Goal: Transaction & Acquisition: Purchase product/service

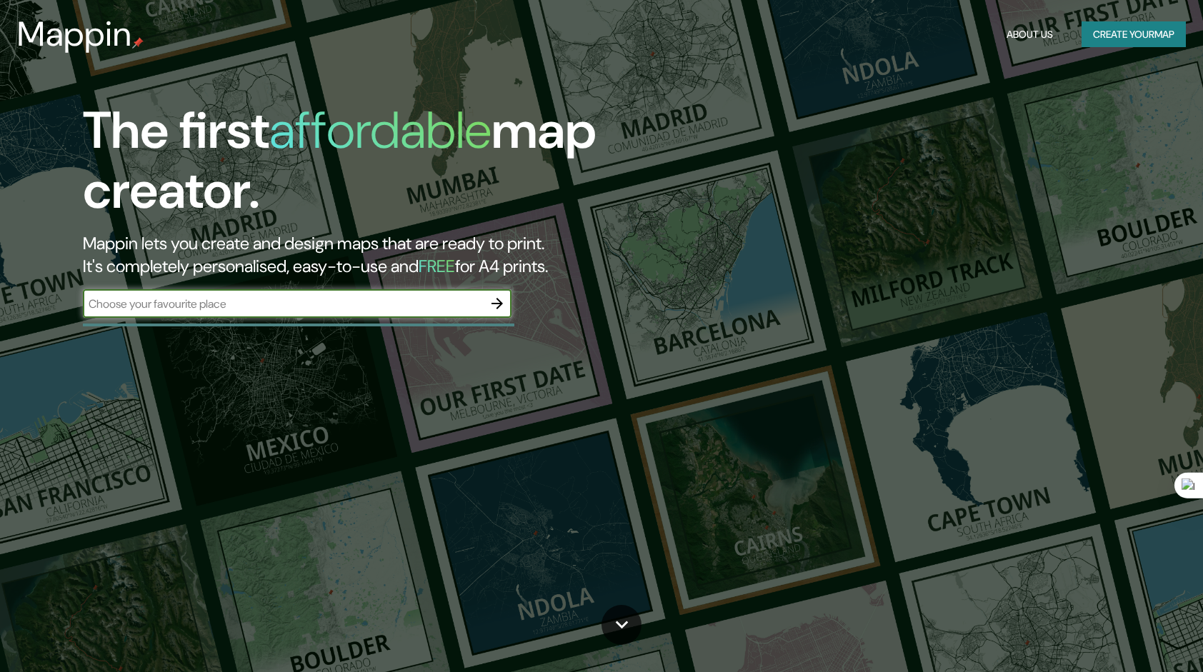
click at [418, 306] on input "text" at bounding box center [283, 304] width 400 height 16
type input "[GEOGRAPHIC_DATA]"
click at [494, 307] on icon "button" at bounding box center [497, 303] width 17 height 17
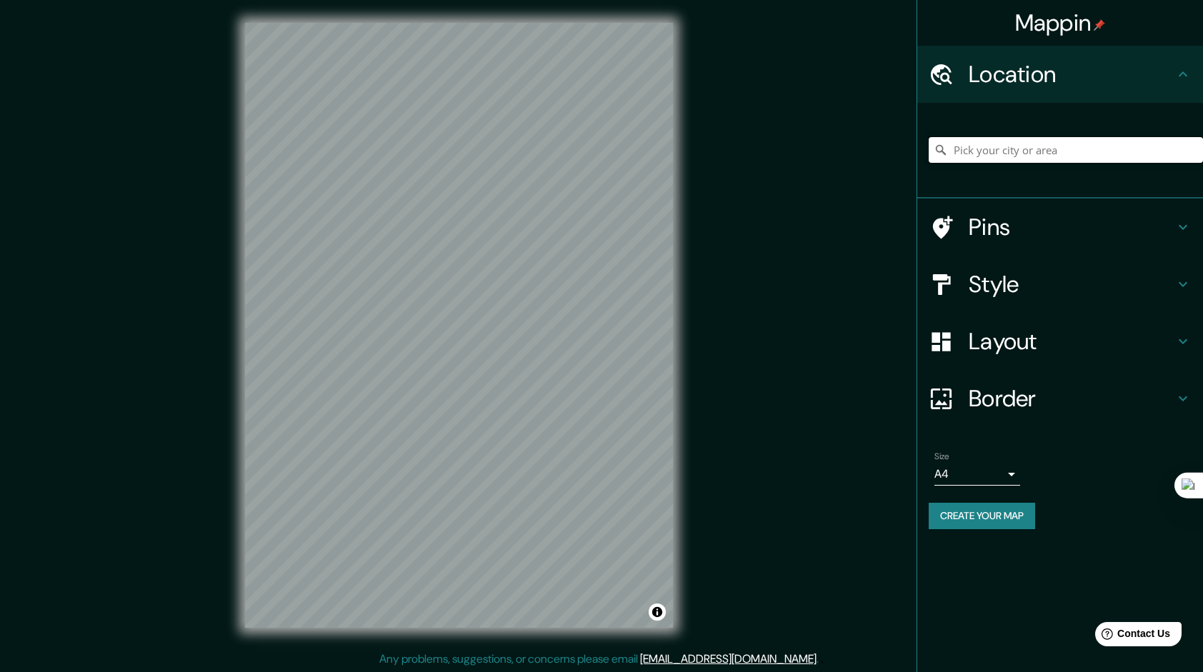
click at [1061, 153] on input "Pick your city or area" at bounding box center [1066, 150] width 274 height 26
click at [1061, 151] on input "Pick your city or area" at bounding box center [1066, 150] width 274 height 26
click at [1061, 149] on input "Pick your city or area" at bounding box center [1066, 150] width 274 height 26
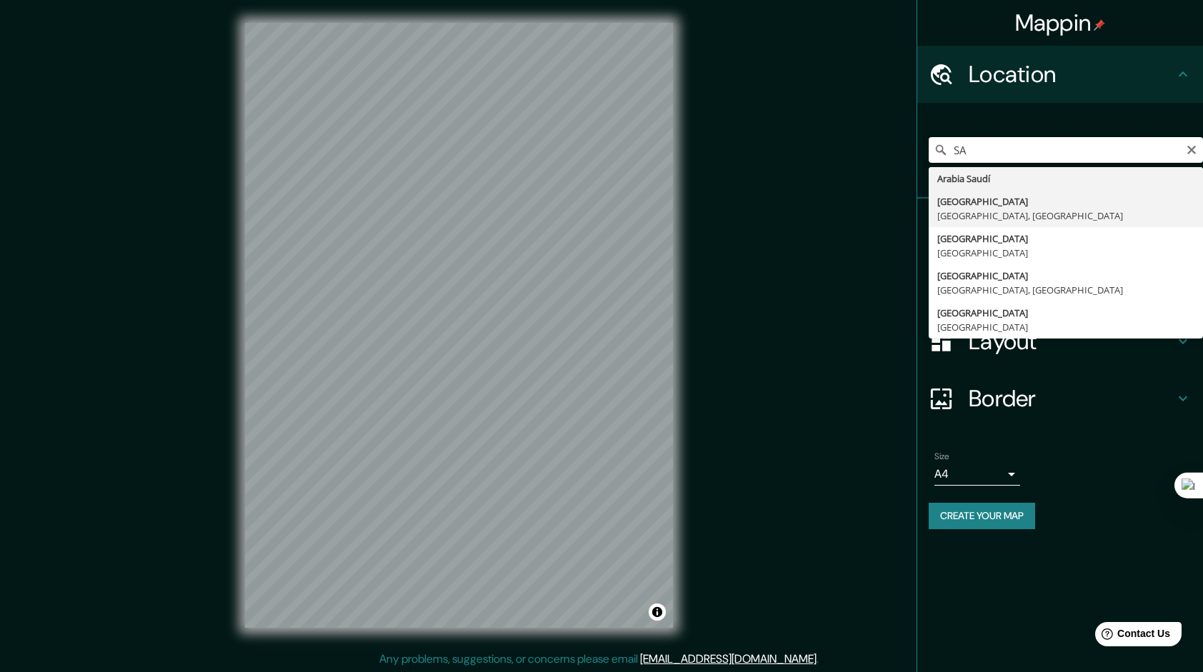
type input "S"
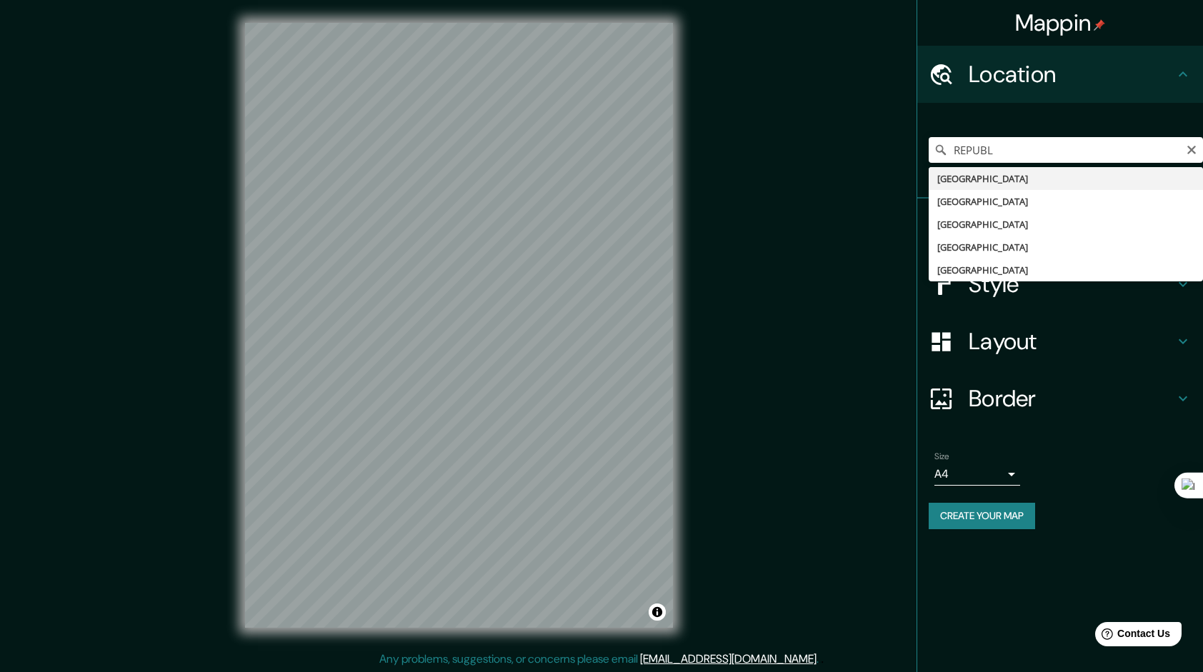
type input "[GEOGRAPHIC_DATA]"
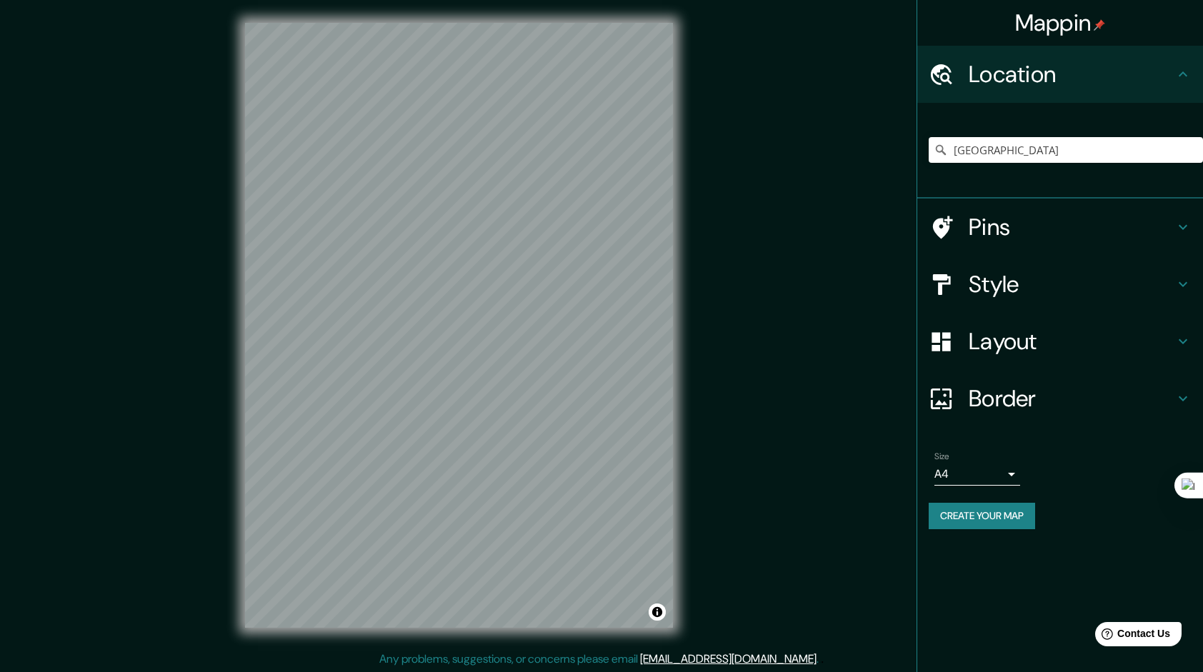
click at [1038, 283] on h4 "Style" at bounding box center [1072, 284] width 206 height 29
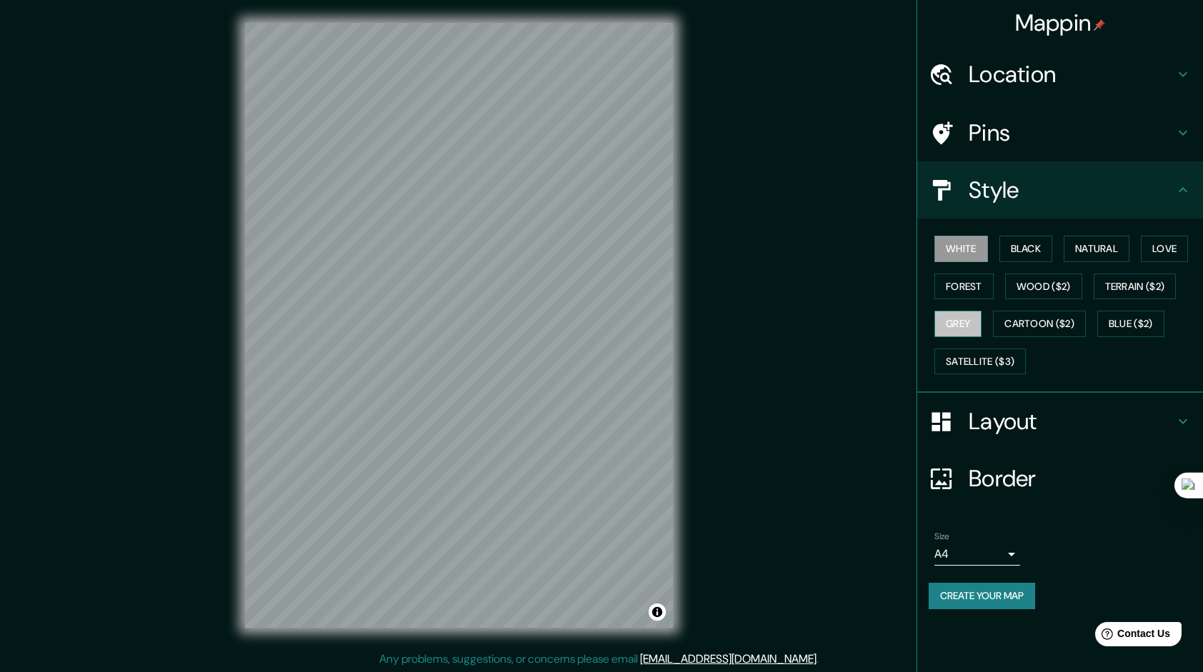
drag, startPoint x: 969, startPoint y: 315, endPoint x: 961, endPoint y: 316, distance: 7.2
click at [962, 316] on button "Grey" at bounding box center [957, 324] width 47 height 26
click at [1159, 254] on button "Love" at bounding box center [1164, 249] width 47 height 26
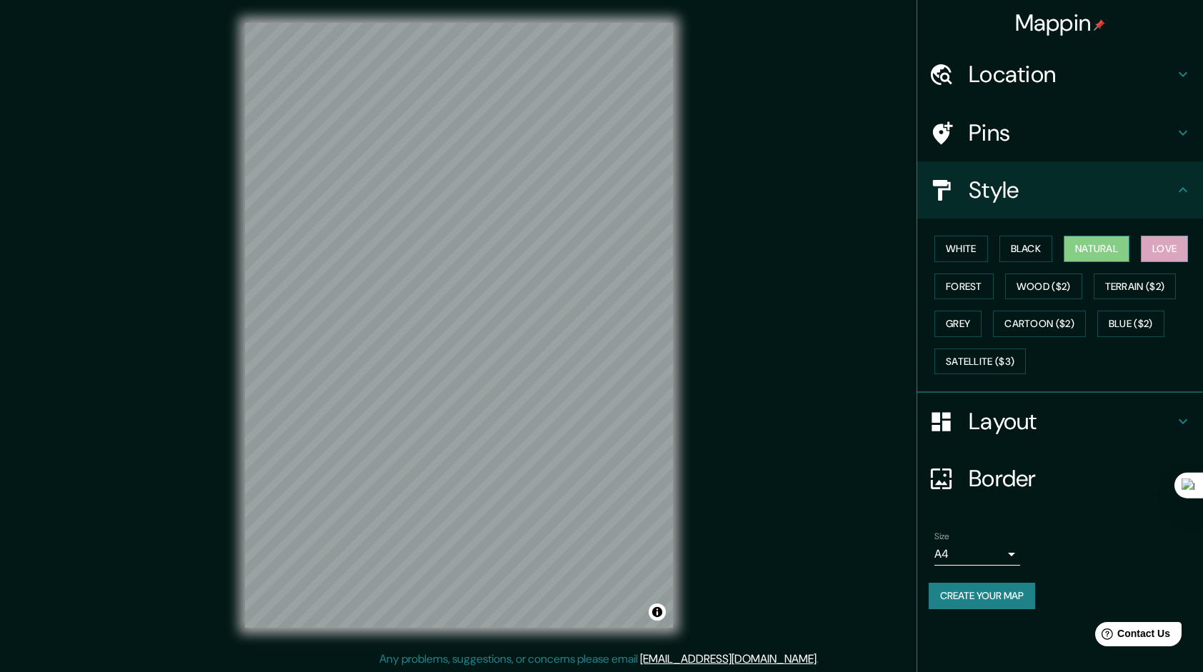
click at [1123, 249] on button "Natural" at bounding box center [1097, 249] width 66 height 26
click at [1041, 259] on button "Black" at bounding box center [1026, 249] width 54 height 26
click at [981, 277] on button "Forest" at bounding box center [963, 287] width 59 height 26
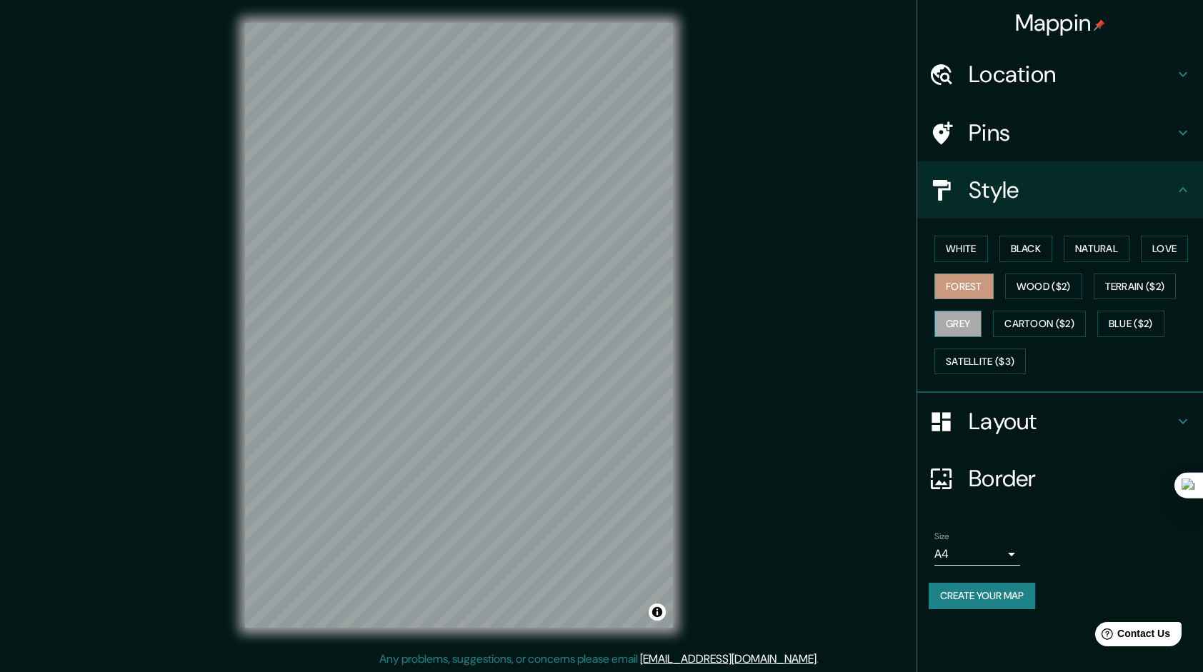
click at [954, 319] on button "Grey" at bounding box center [957, 324] width 47 height 26
click at [971, 419] on h4 "Layout" at bounding box center [1072, 421] width 206 height 29
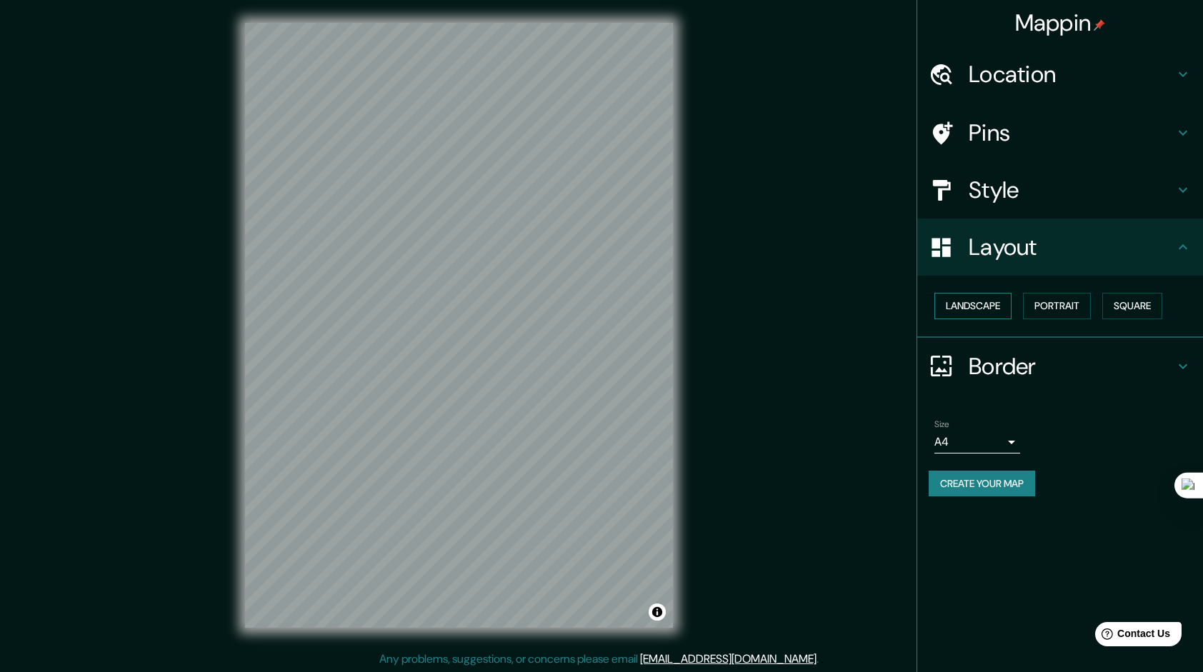
click at [976, 309] on button "Landscape" at bounding box center [972, 306] width 77 height 26
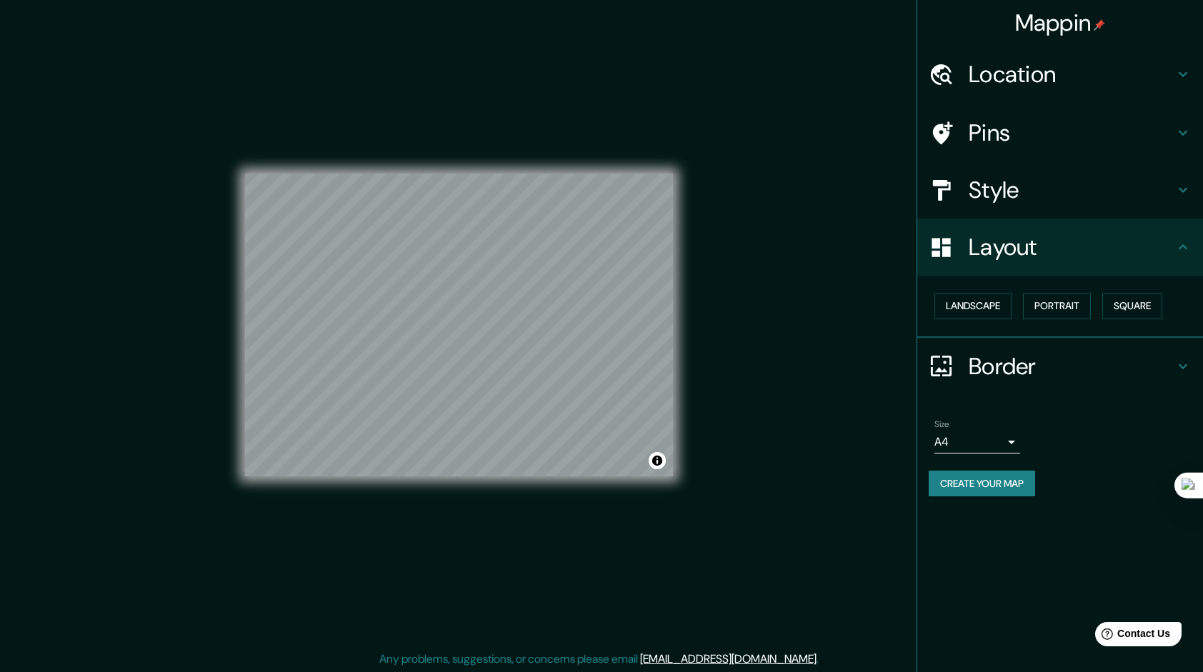
click at [563, 488] on div "© Mapbox © OpenStreetMap Improve this map" at bounding box center [459, 325] width 428 height 605
click at [936, 39] on div "Mappin" at bounding box center [1060, 23] width 286 height 46
